Goal: Task Accomplishment & Management: Manage account settings

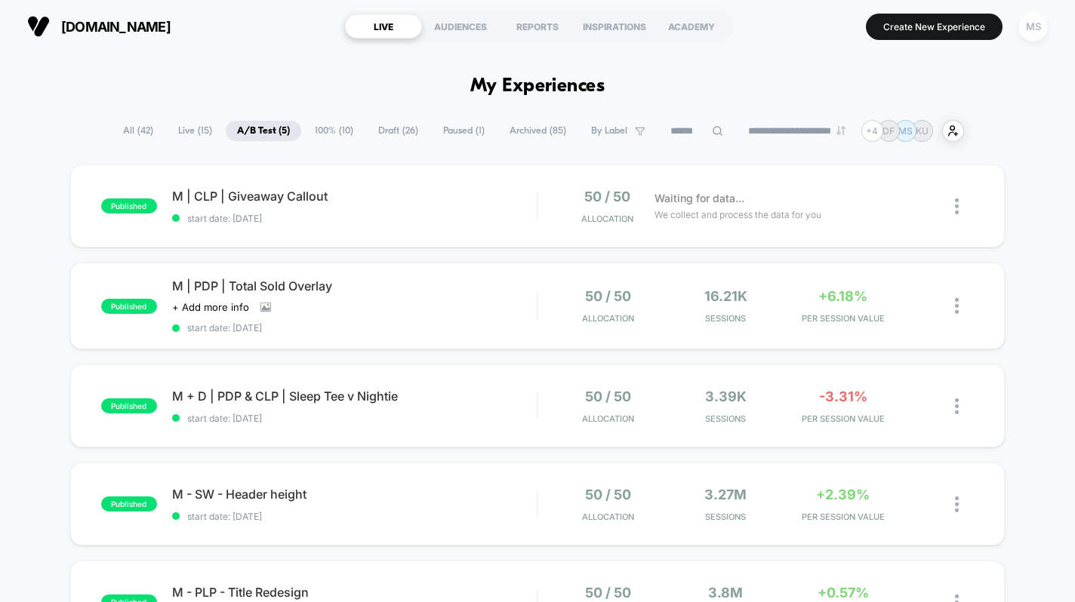
click at [1027, 29] on div "MS" at bounding box center [1032, 26] width 29 height 29
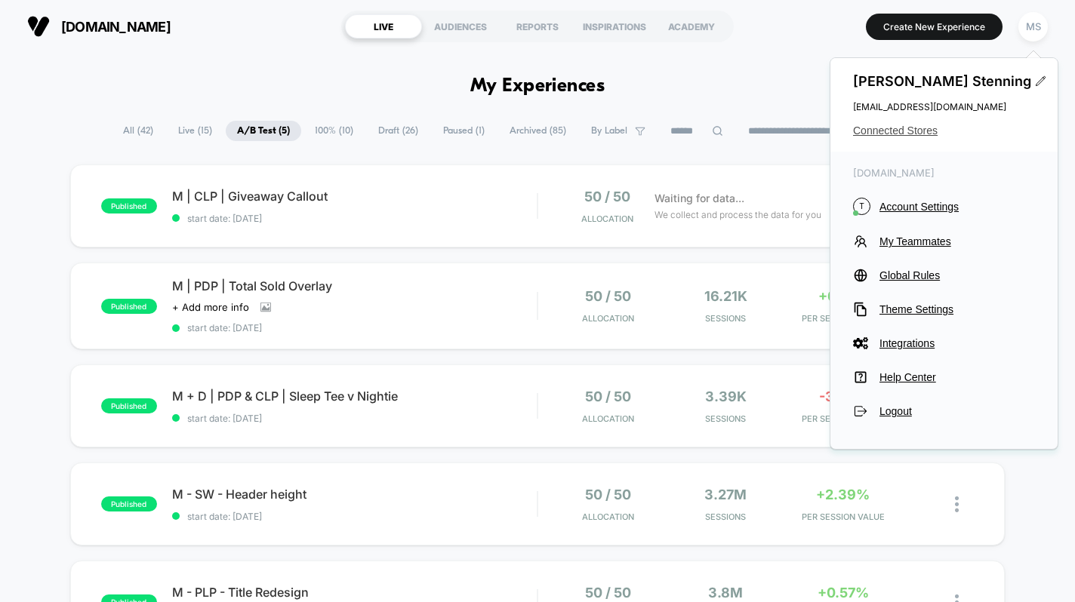
click at [926, 130] on span "Connected Stores" at bounding box center [944, 131] width 182 height 12
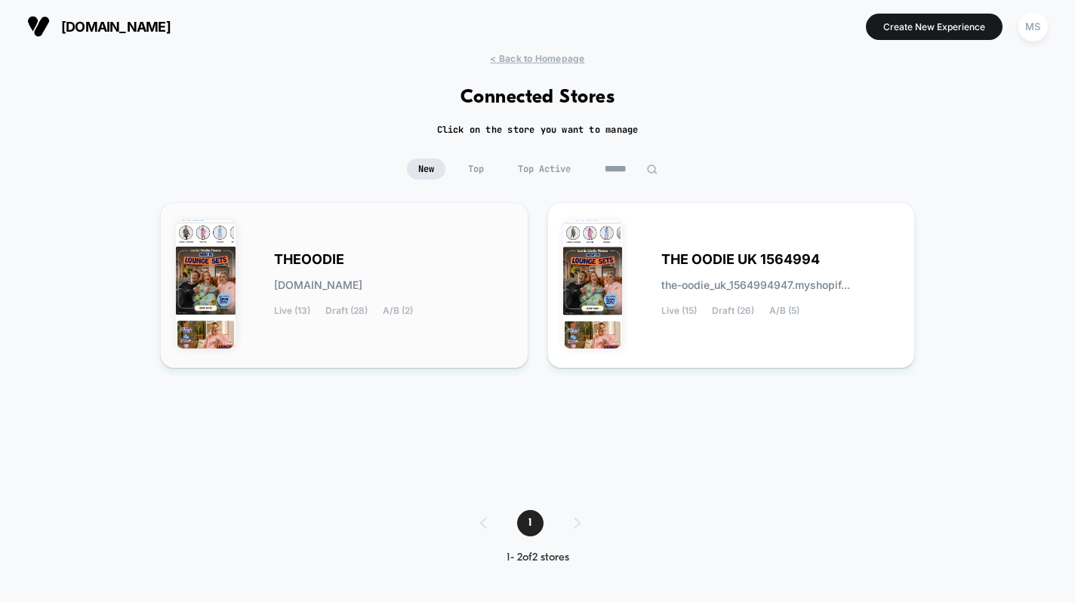
click at [444, 255] on div "[PERSON_NAME][DOMAIN_NAME] Live (13) Draft (28) A/B (2)" at bounding box center [393, 285] width 238 height 62
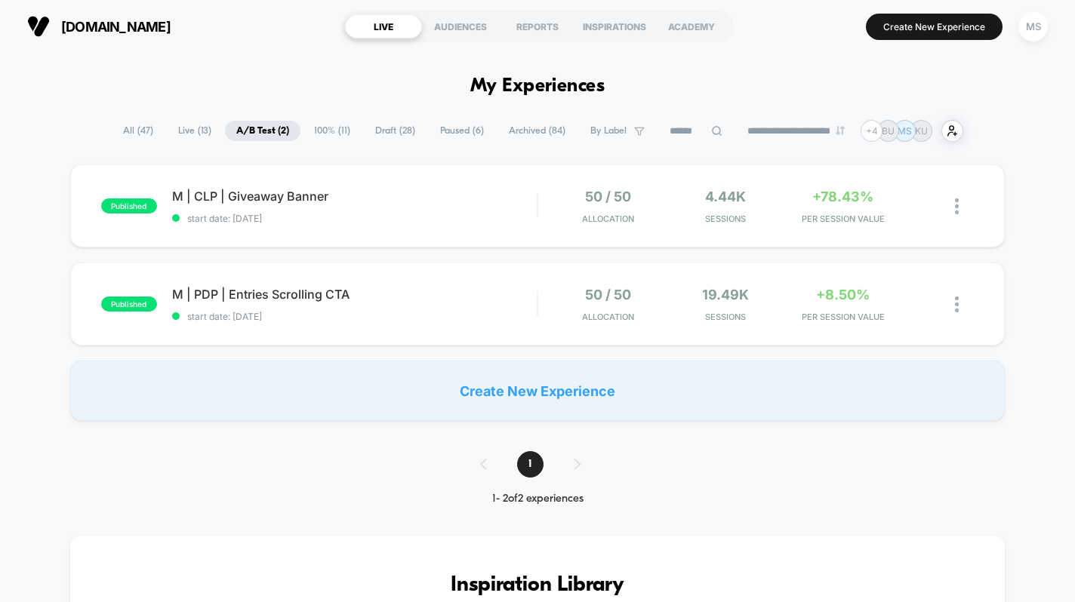
click at [364, 129] on span "Draft ( 28 )" at bounding box center [395, 131] width 63 height 20
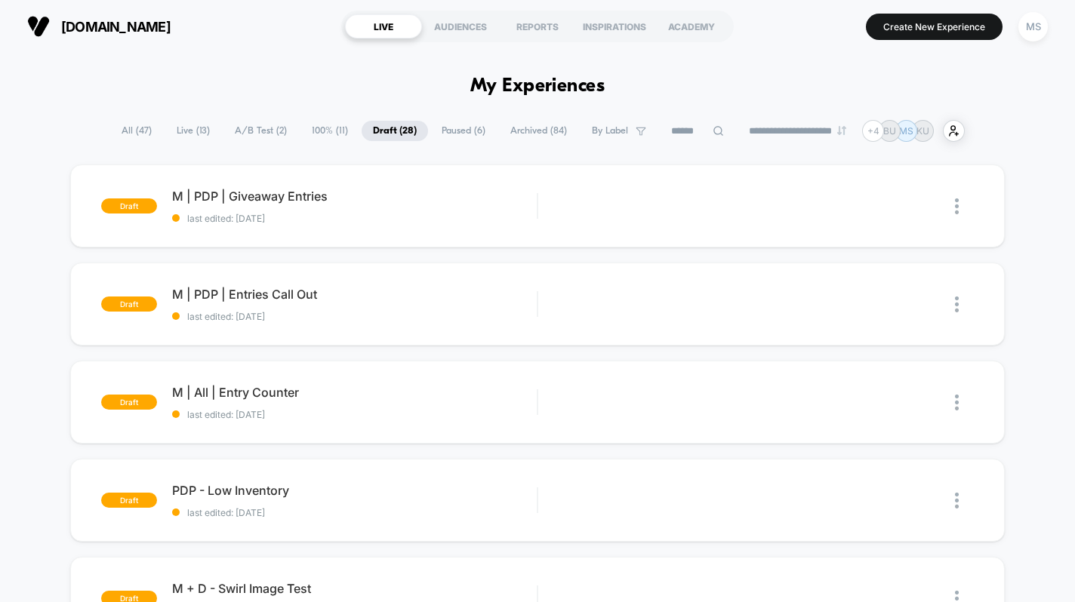
click at [442, 121] on span "Paused ( 6 )" at bounding box center [463, 131] width 66 height 20
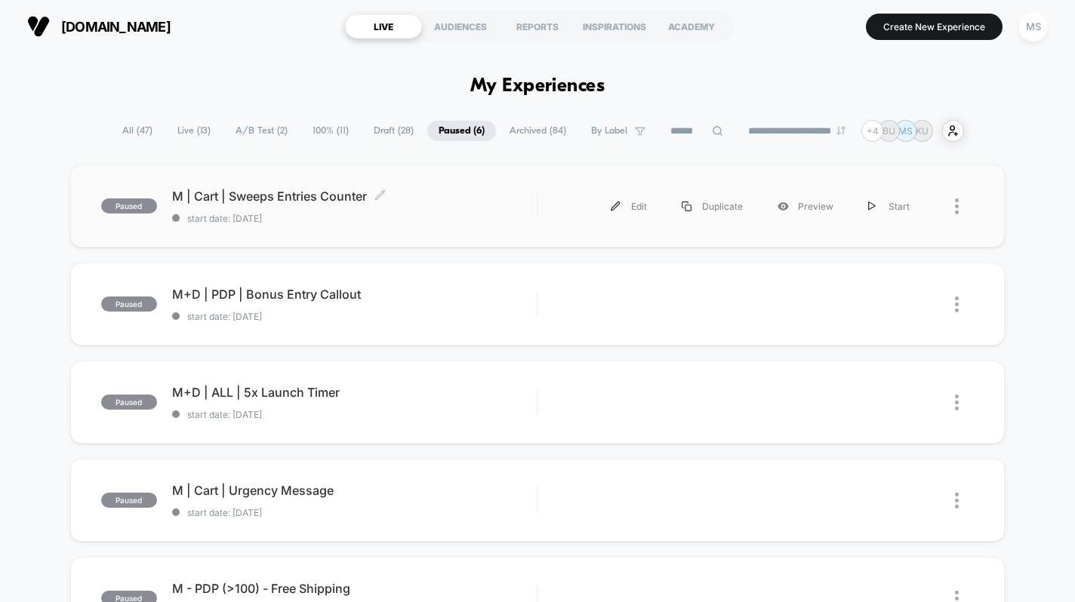
click at [490, 198] on span "M | Cart | Sweeps Entries Counter Click to edit experience details" at bounding box center [354, 196] width 365 height 15
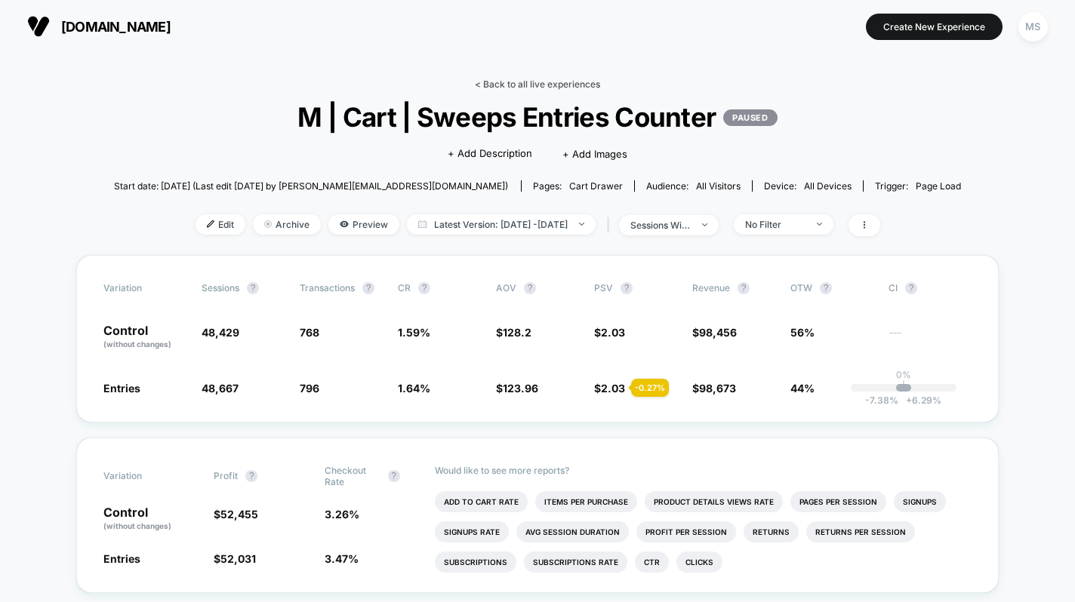
click at [511, 82] on link "< Back to all live experiences" at bounding box center [537, 83] width 125 height 11
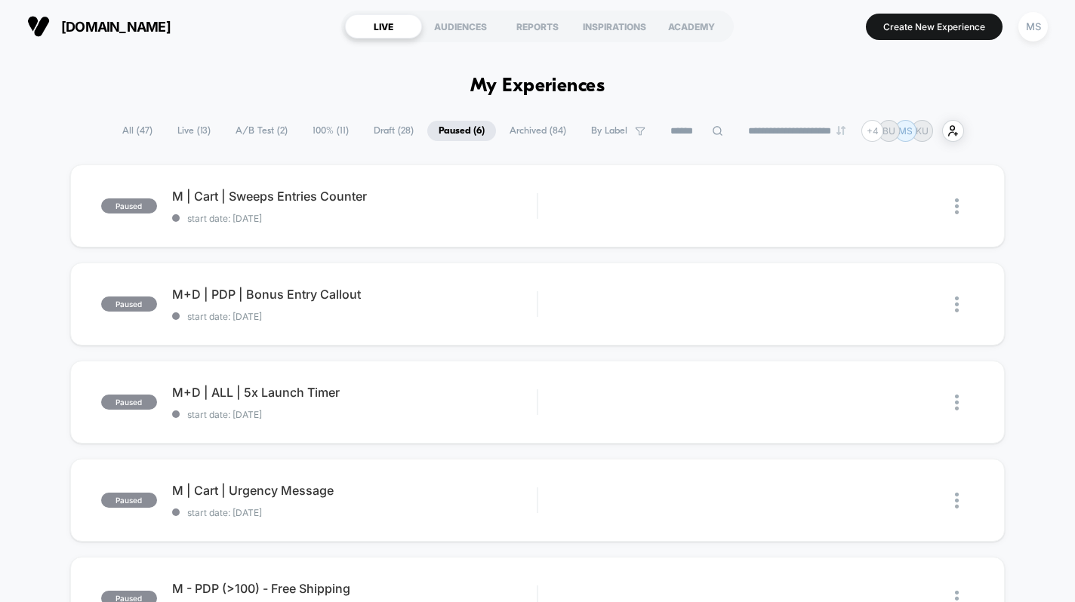
click at [261, 130] on span "A/B Test ( 2 )" at bounding box center [261, 131] width 75 height 20
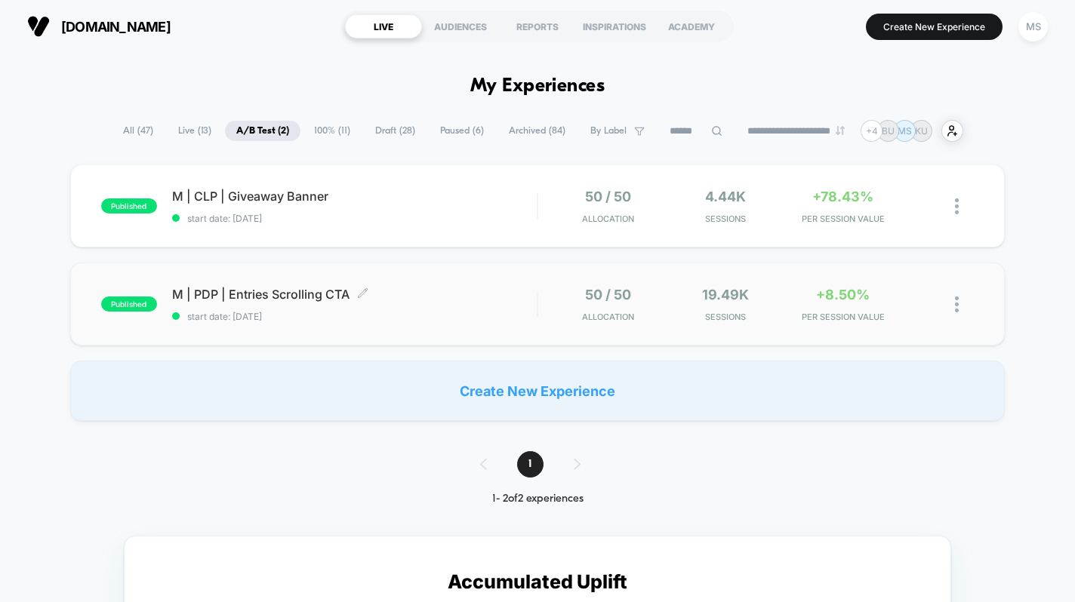
click at [509, 301] on span "M | PDP | Entries Scrolling CTA Click to edit experience details" at bounding box center [354, 294] width 365 height 15
